Goal: Navigation & Orientation: Find specific page/section

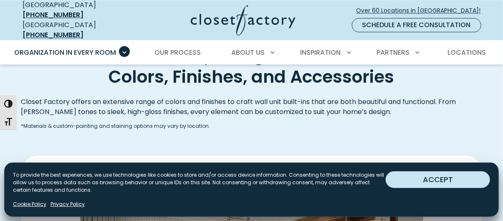
click at [439, 179] on button "ACCEPT" at bounding box center [437, 179] width 104 height 17
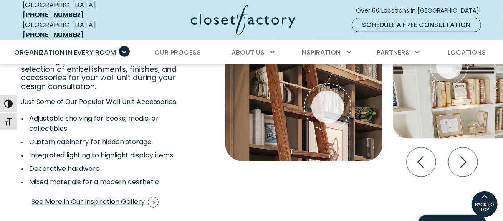
scroll to position [1509, 0]
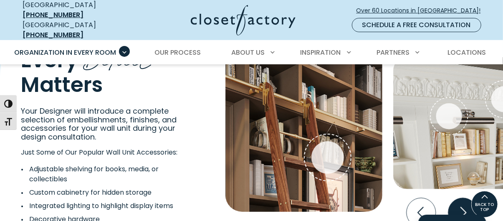
click at [466, 206] on icon "Next slide" at bounding box center [462, 212] width 29 height 29
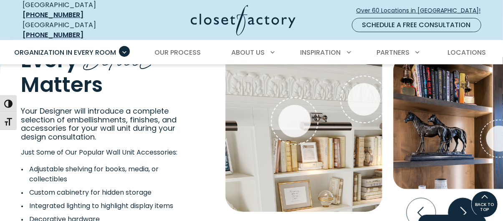
click at [466, 206] on icon "Next slide" at bounding box center [462, 212] width 29 height 29
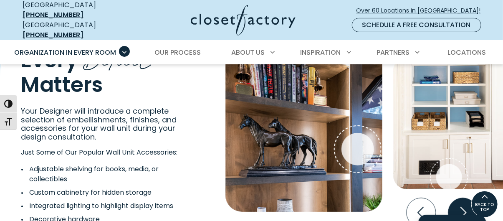
click at [466, 206] on icon "Next slide" at bounding box center [462, 212] width 29 height 29
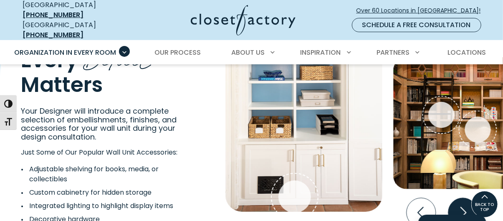
click at [466, 206] on icon "Next slide" at bounding box center [462, 212] width 29 height 29
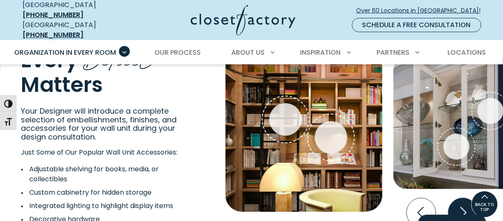
click at [466, 206] on icon "Next slide" at bounding box center [462, 212] width 29 height 29
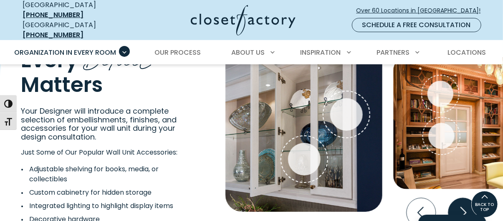
click at [466, 206] on icon "Next slide" at bounding box center [462, 212] width 29 height 29
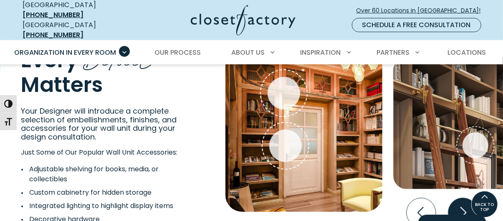
click at [463, 205] on icon "Next slide" at bounding box center [462, 212] width 29 height 29
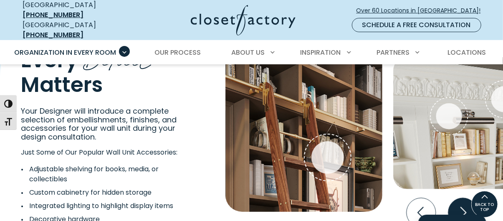
click at [463, 205] on icon "Next slide" at bounding box center [462, 212] width 29 height 29
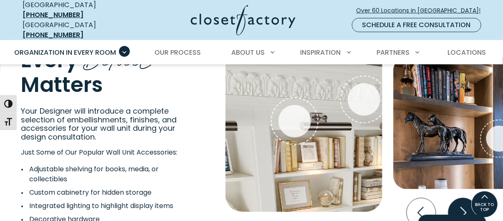
click at [463, 205] on icon "Next slide" at bounding box center [462, 212] width 29 height 29
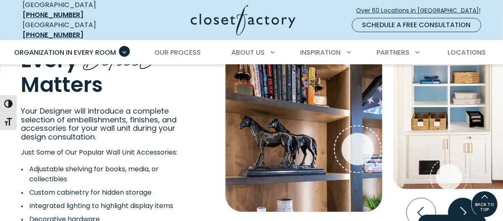
click at [463, 205] on icon "Next slide" at bounding box center [462, 212] width 29 height 29
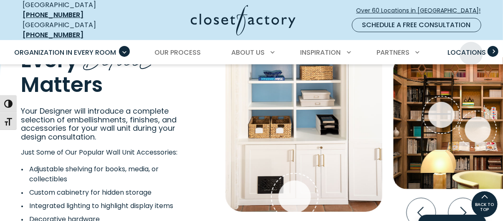
click at [471, 48] on span "Locations" at bounding box center [466, 53] width 38 height 10
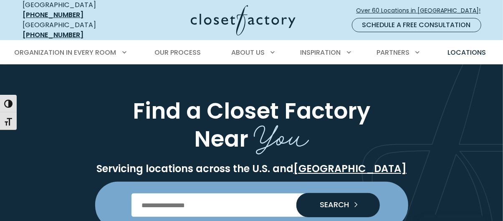
scroll to position [74, 0]
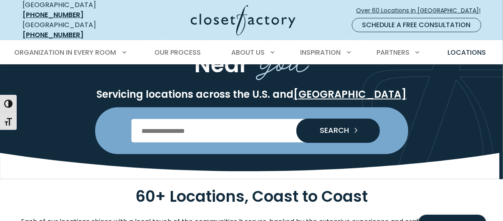
drag, startPoint x: 507, startPoint y: 13, endPoint x: 507, endPoint y: 19, distance: 6.3
click at [202, 127] on input "Enter Postal Code" at bounding box center [251, 130] width 240 height 23
type input "*****"
click at [349, 119] on button "SEARCH" at bounding box center [337, 130] width 83 height 23
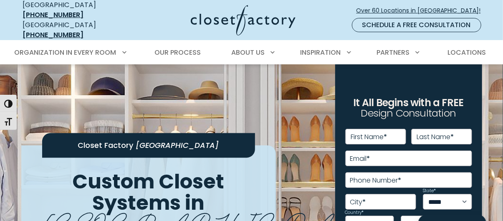
drag, startPoint x: 0, startPoint y: 0, endPoint x: 503, endPoint y: -23, distance: 503.1
